Goal: Transaction & Acquisition: Purchase product/service

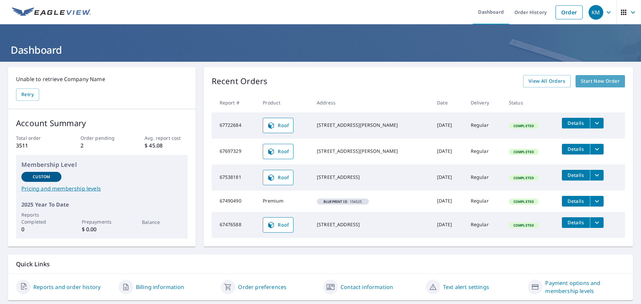
click at [607, 77] on span "Start New Order" at bounding box center [600, 81] width 39 height 8
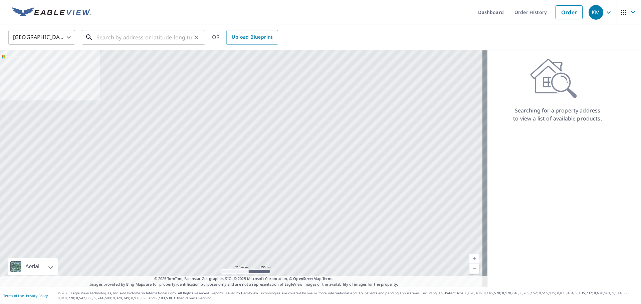
click at [133, 41] on input "text" at bounding box center [144, 37] width 95 height 19
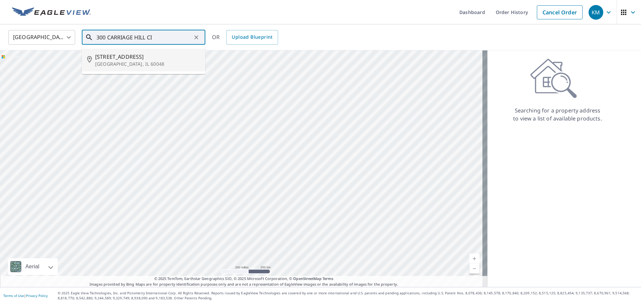
click at [125, 53] on span "[STREET_ADDRESS]" at bounding box center [147, 57] width 105 height 8
type input "[STREET_ADDRESS]"
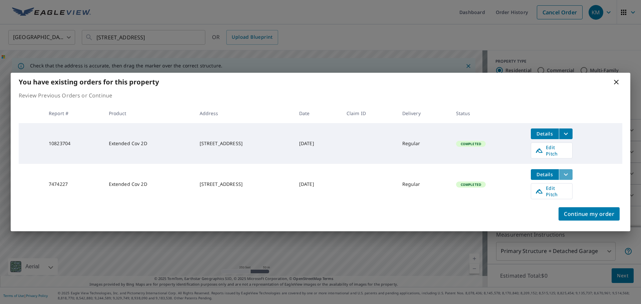
click at [570, 173] on icon "filesDropdownBtn-7474227" at bounding box center [566, 175] width 8 height 8
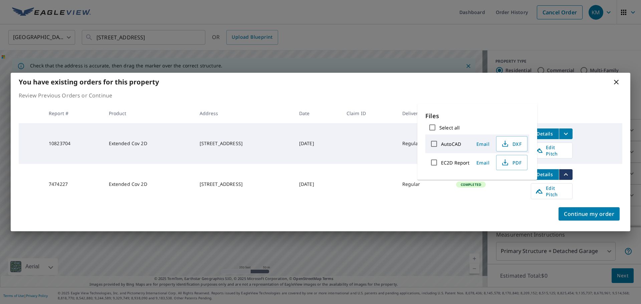
click at [504, 205] on div "Continue my order" at bounding box center [321, 218] width 620 height 27
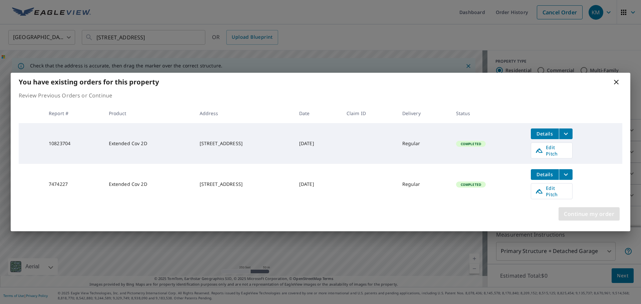
click at [571, 211] on span "Continue my order" at bounding box center [589, 213] width 50 height 9
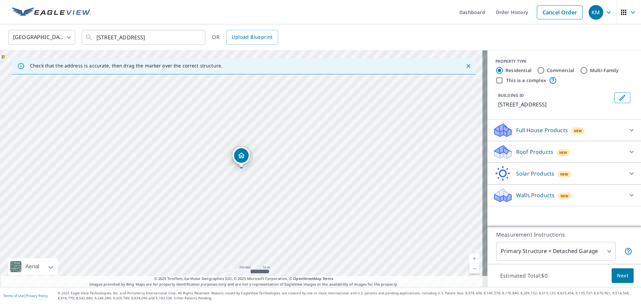
click at [559, 155] on span "New" at bounding box center [563, 152] width 8 height 5
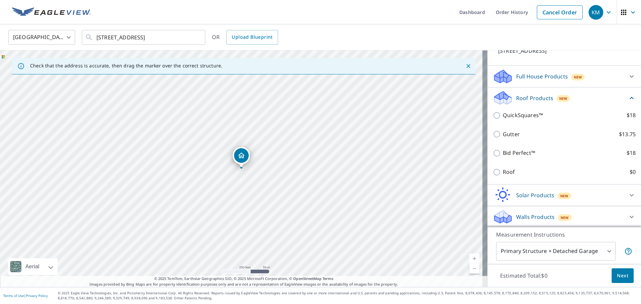
scroll to position [55, 0]
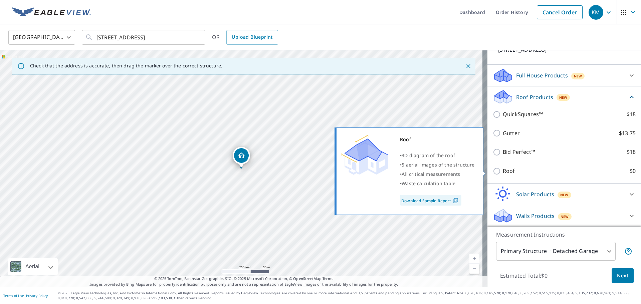
click at [493, 172] on input "Roof $0" at bounding box center [498, 171] width 10 height 8
checkbox input "true"
type input "3"
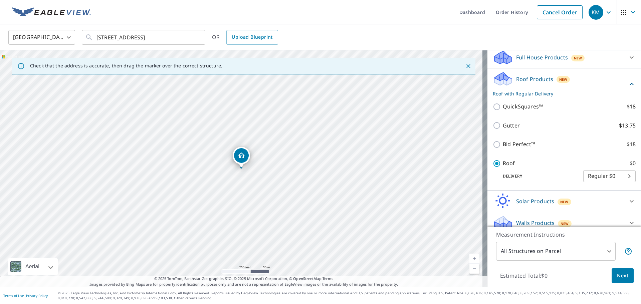
scroll to position [37, 0]
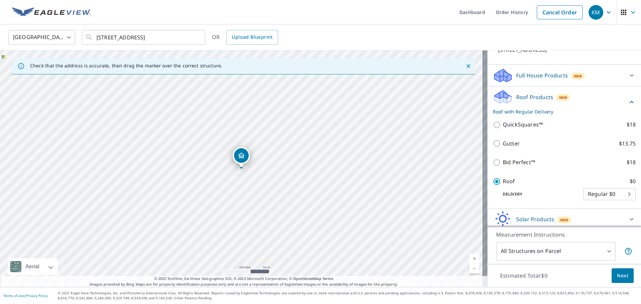
click at [617, 274] on span "Next" at bounding box center [622, 276] width 11 height 8
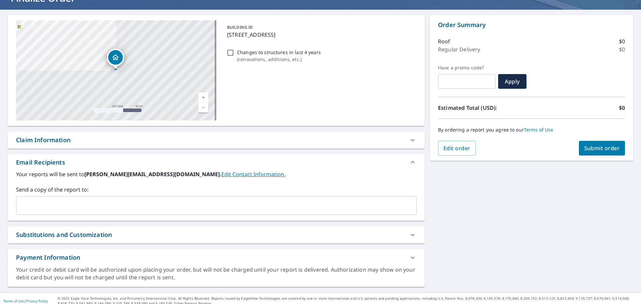
scroll to position [57, 0]
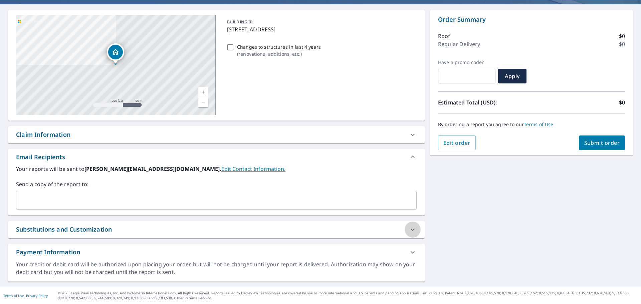
click at [409, 231] on icon at bounding box center [413, 230] width 8 height 8
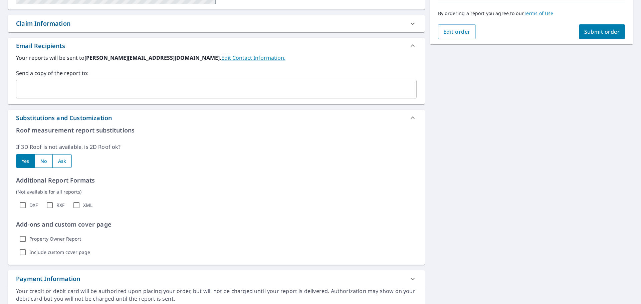
scroll to position [191, 0]
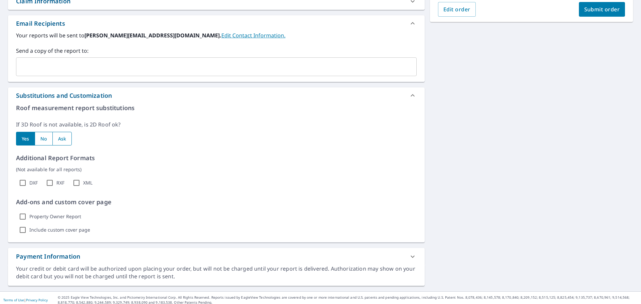
click at [42, 137] on input "radio" at bounding box center [44, 139] width 18 height 14
radio input "true"
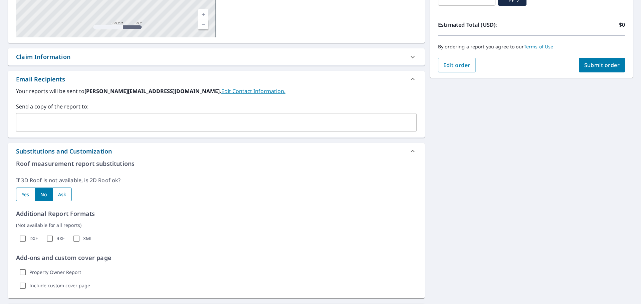
scroll to position [95, 0]
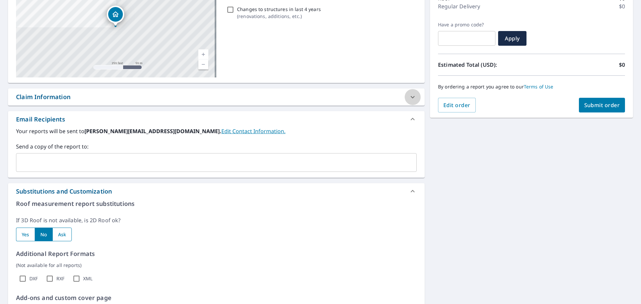
click at [411, 97] on icon at bounding box center [413, 97] width 4 height 2
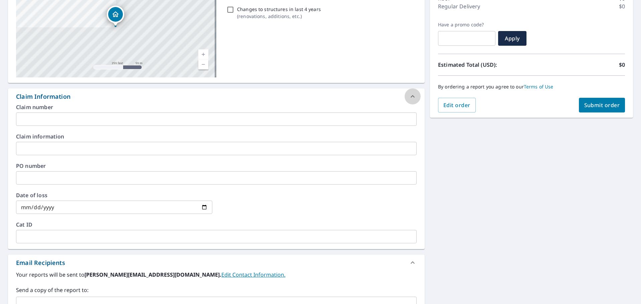
click at [412, 98] on icon at bounding box center [413, 97] width 8 height 8
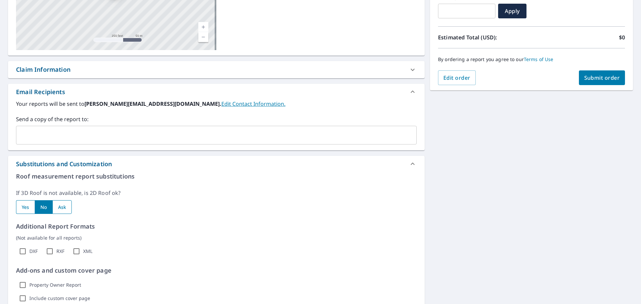
scroll to position [0, 0]
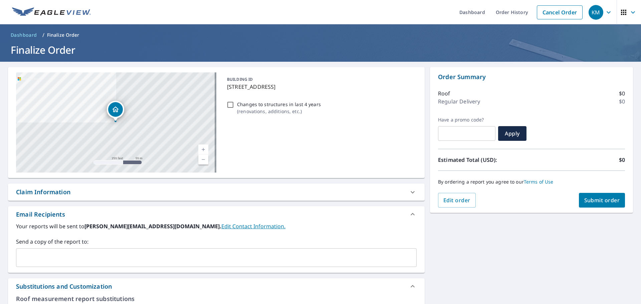
click at [591, 197] on span "Submit order" at bounding box center [602, 200] width 36 height 7
